Goal: Task Accomplishment & Management: Manage account settings

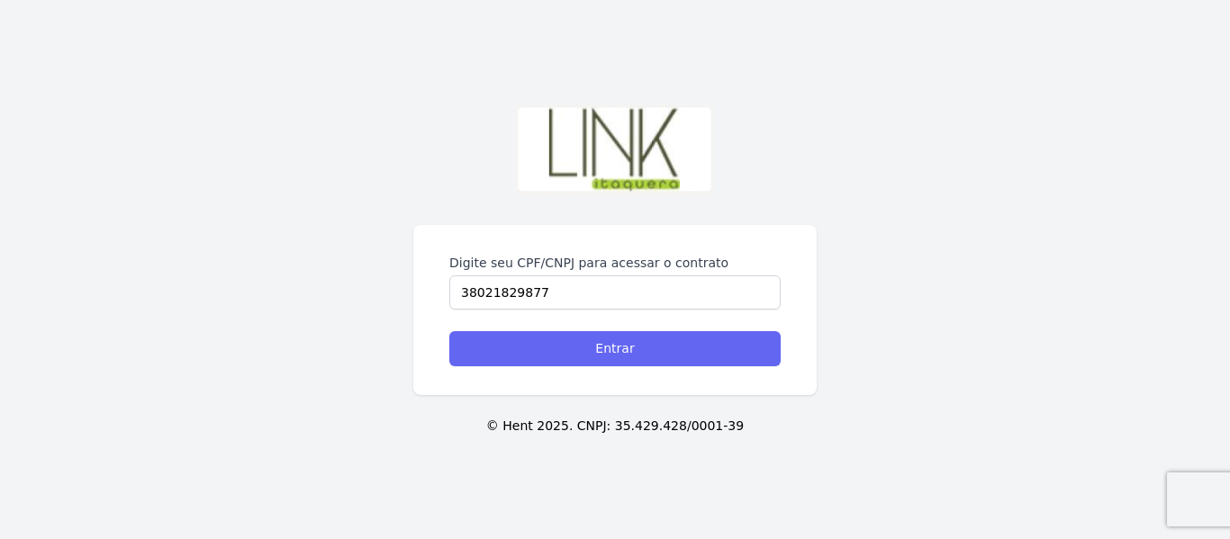
type input "38021829877"
click at [580, 349] on input "Entrar" at bounding box center [614, 348] width 331 height 35
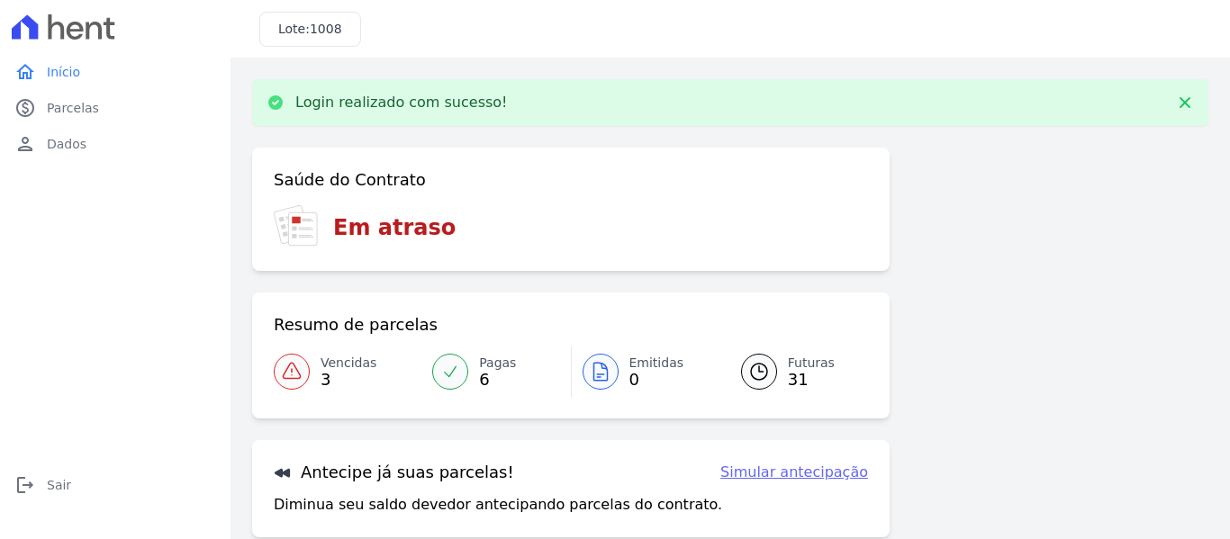
click at [350, 377] on span "3" at bounding box center [349, 380] width 56 height 14
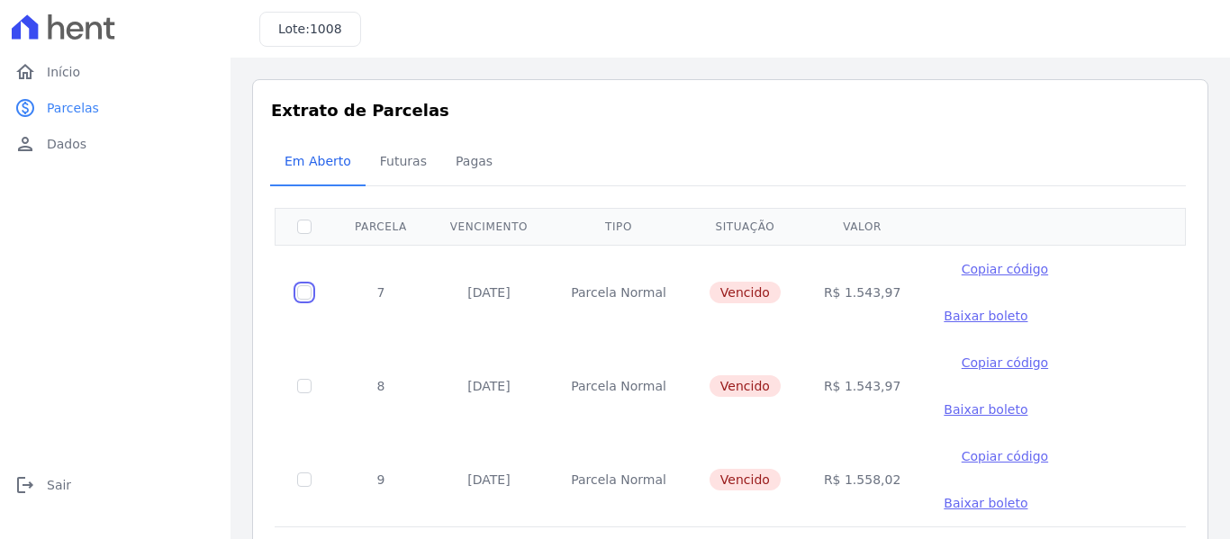
click at [304, 285] on input "checkbox" at bounding box center [304, 292] width 14 height 14
checkbox input "true"
click at [1028, 309] on span "Baixar boleto" at bounding box center [986, 316] width 84 height 14
